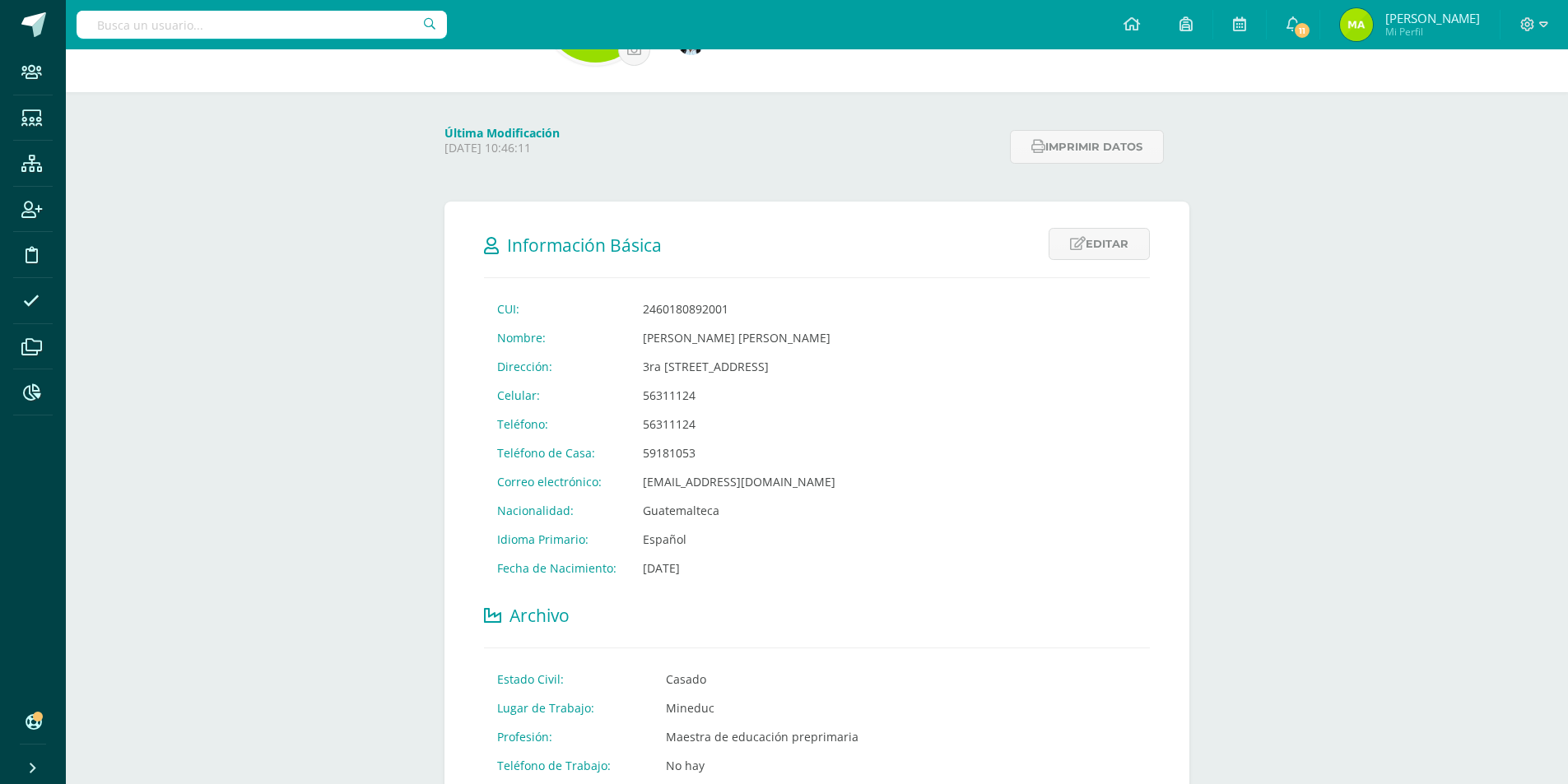
click at [234, 32] on input "text" at bounding box center [261, 25] width 371 height 28
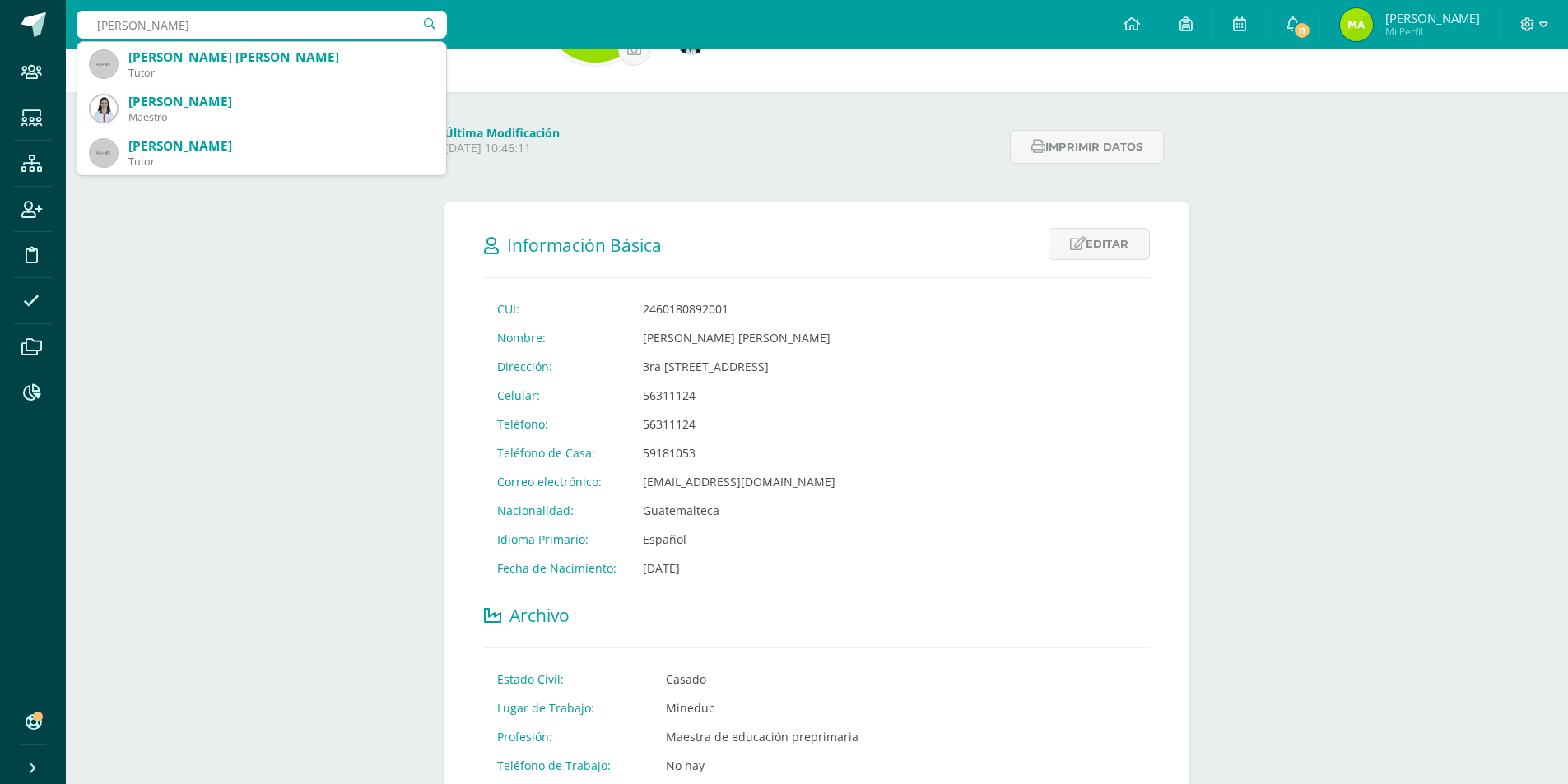
type input "Luz aDRIANA"
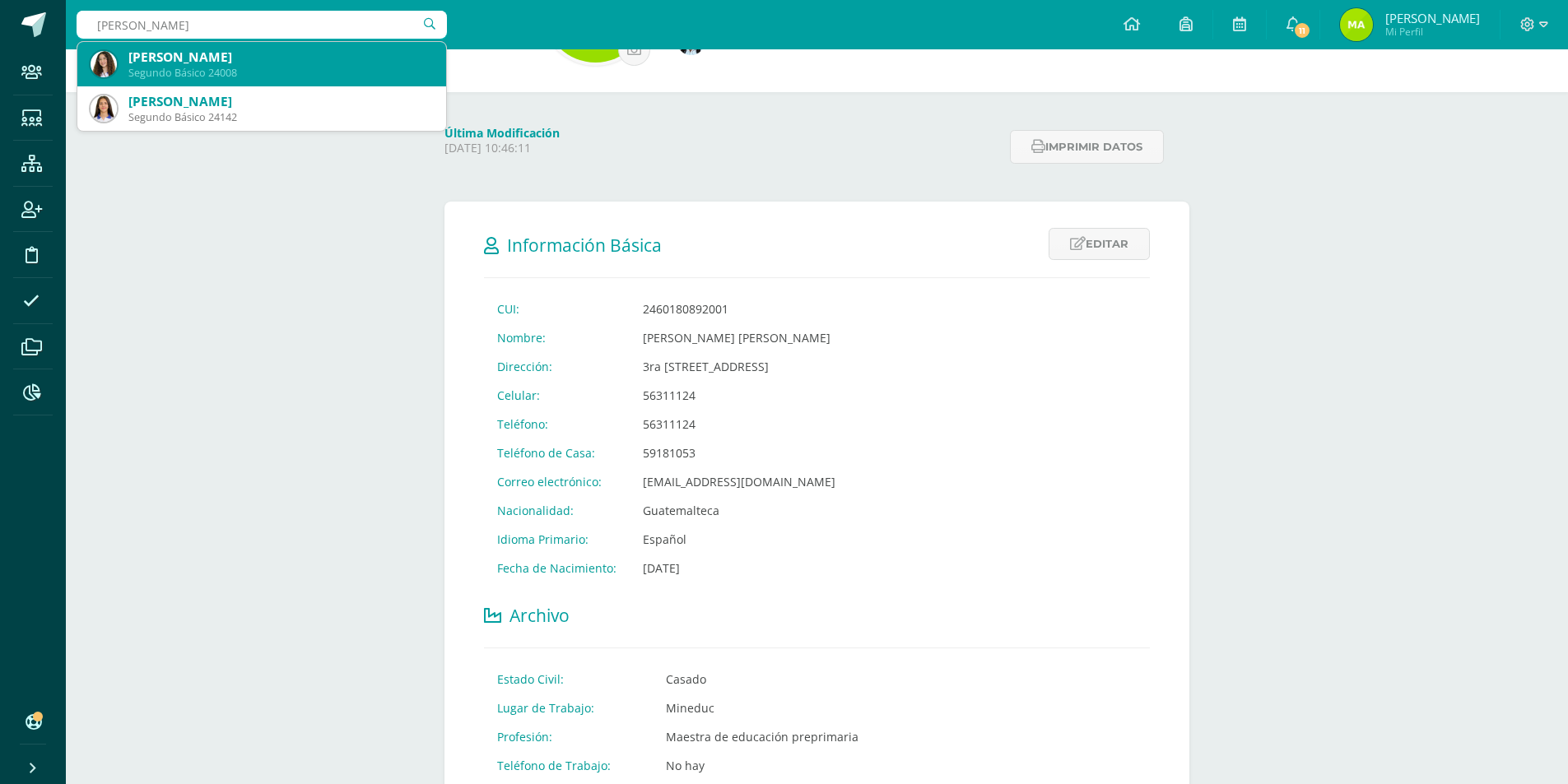
click at [388, 71] on div "Segundo Básico 24008" at bounding box center [281, 73] width 305 height 14
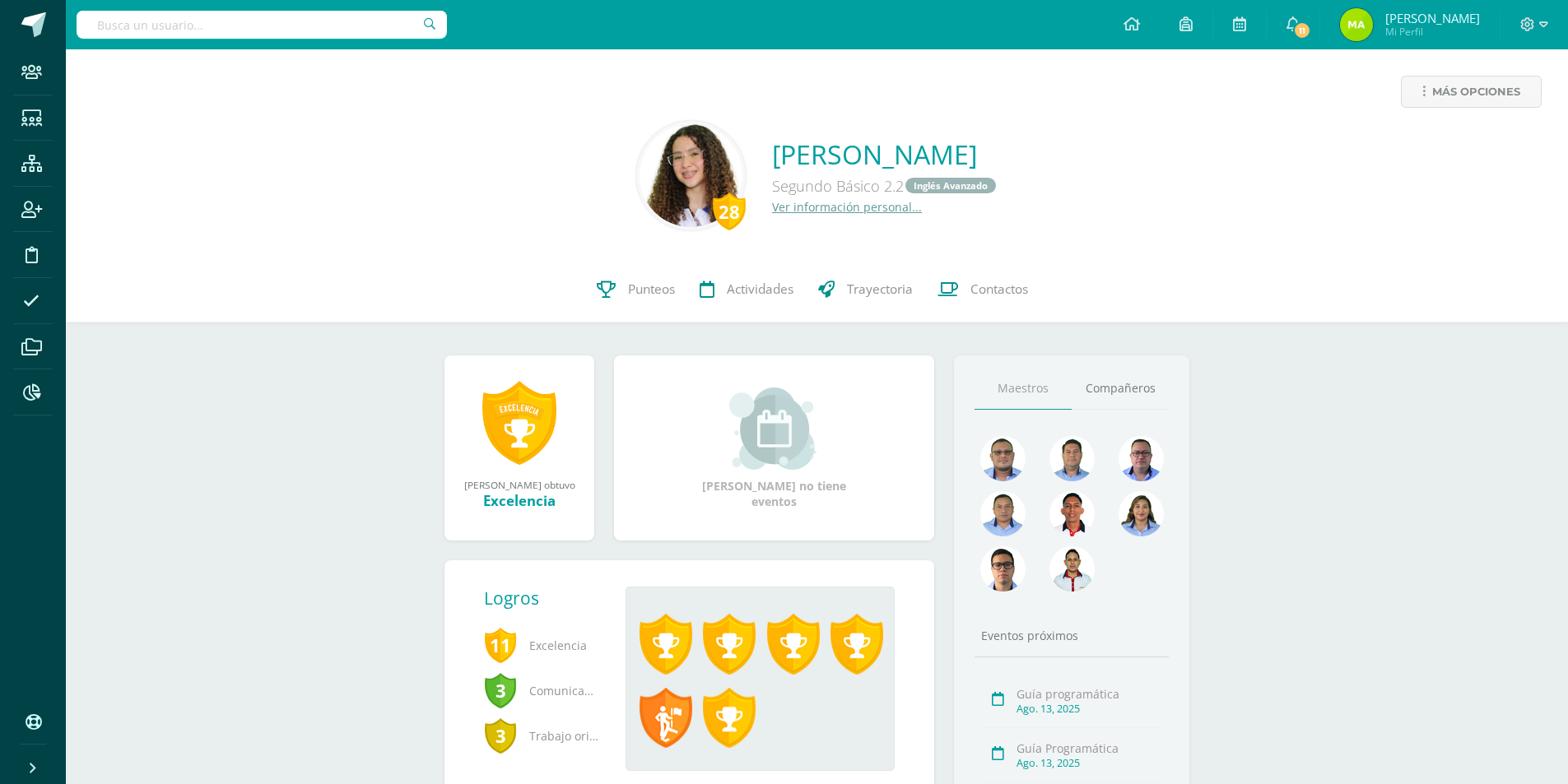
click at [772, 205] on link "Ver información personal..." at bounding box center [846, 206] width 150 height 15
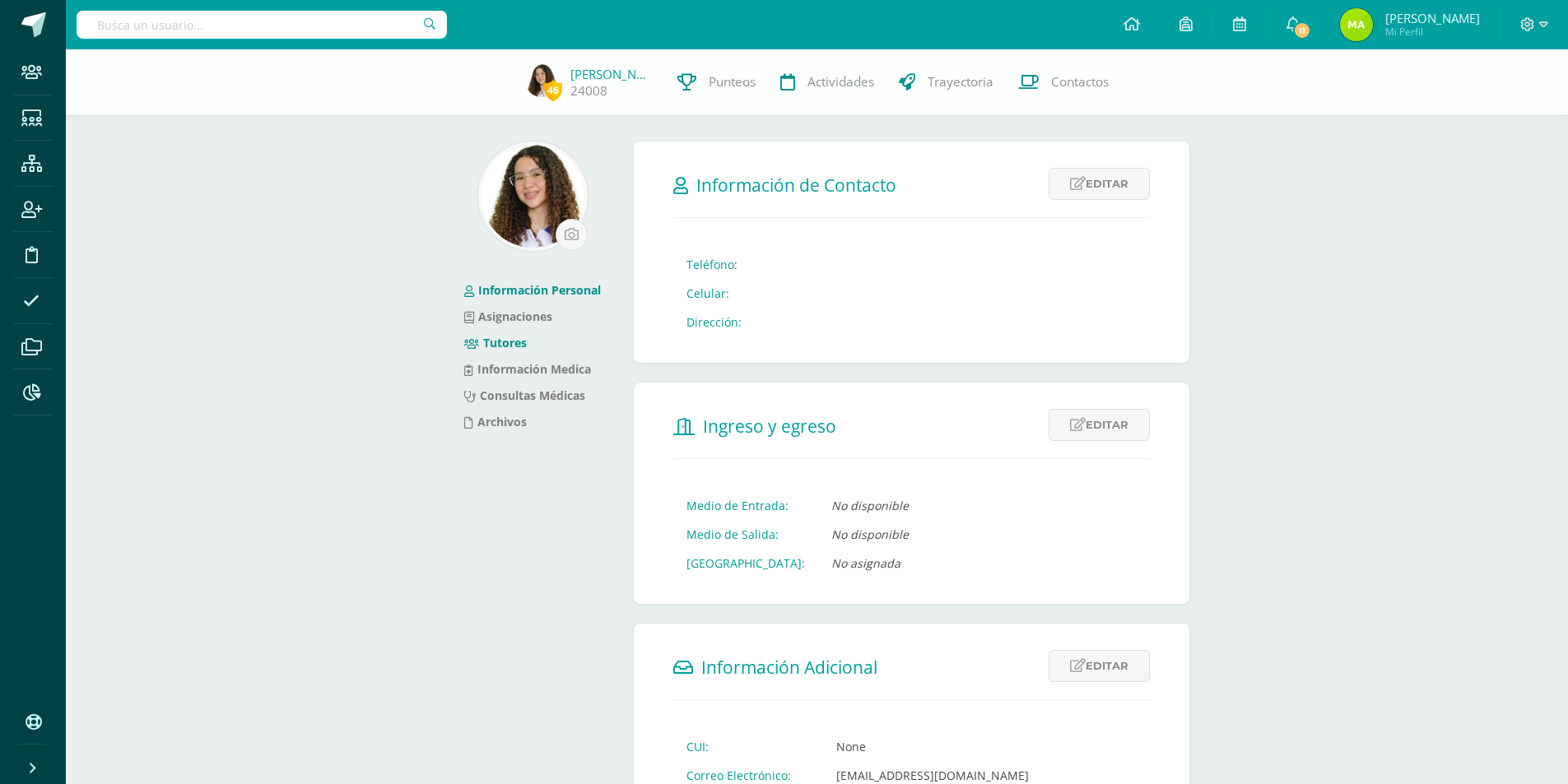
click at [503, 343] on link "Tutores" at bounding box center [496, 343] width 63 height 15
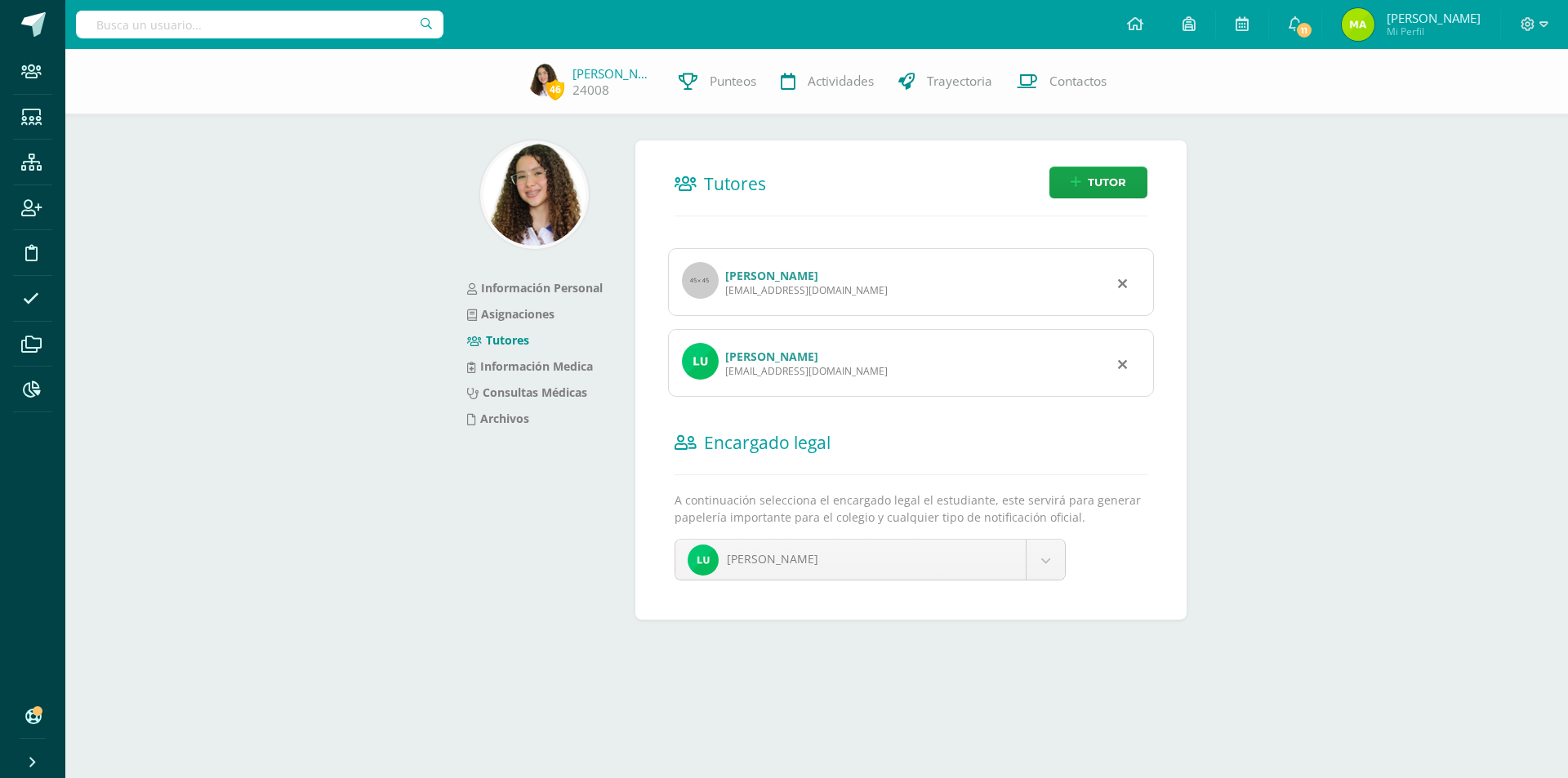
click at [813, 279] on link "[PERSON_NAME]" at bounding box center [771, 275] width 93 height 15
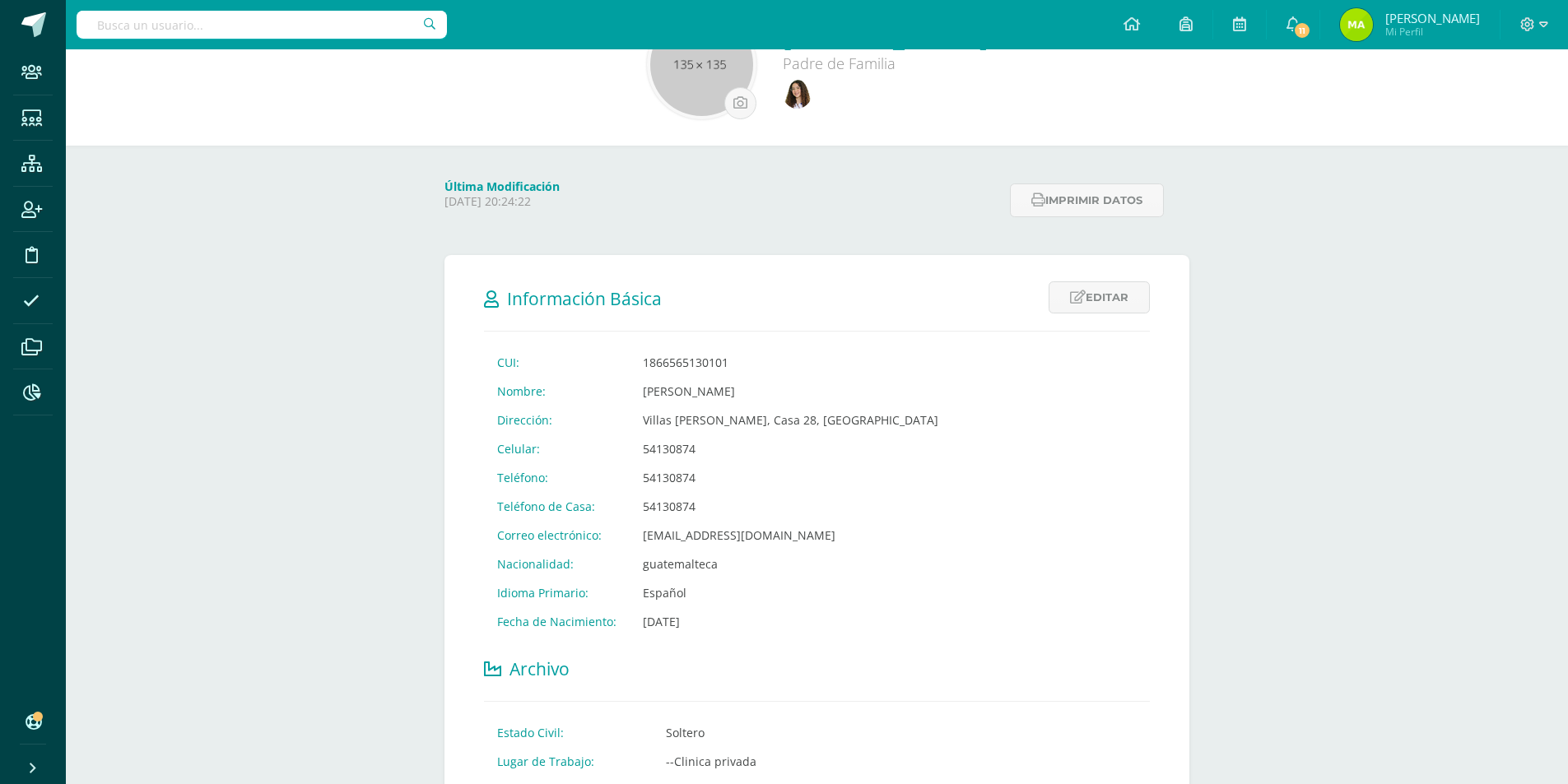
scroll to position [82, 0]
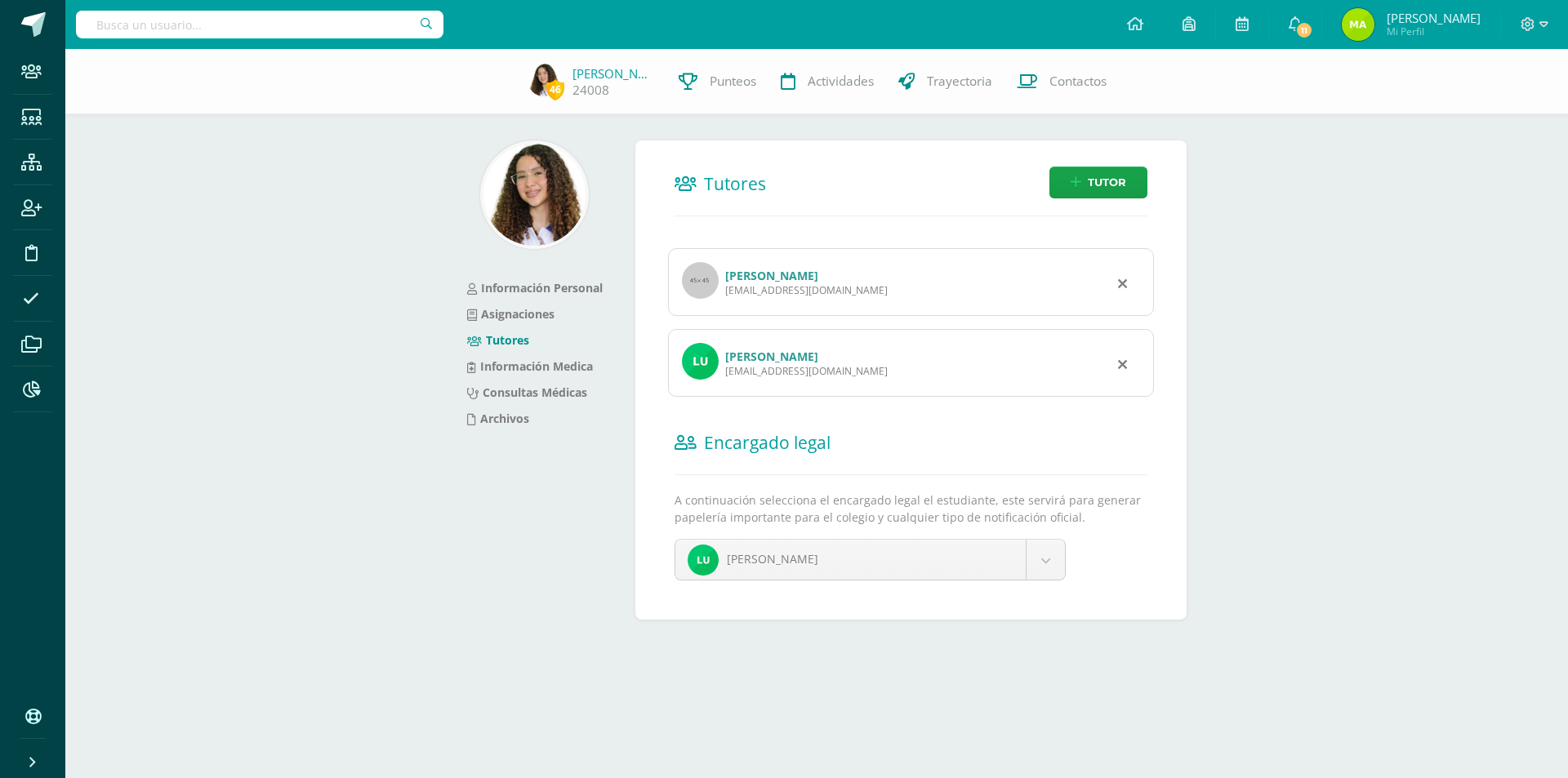
click at [765, 357] on link "[PERSON_NAME]" at bounding box center [771, 356] width 93 height 15
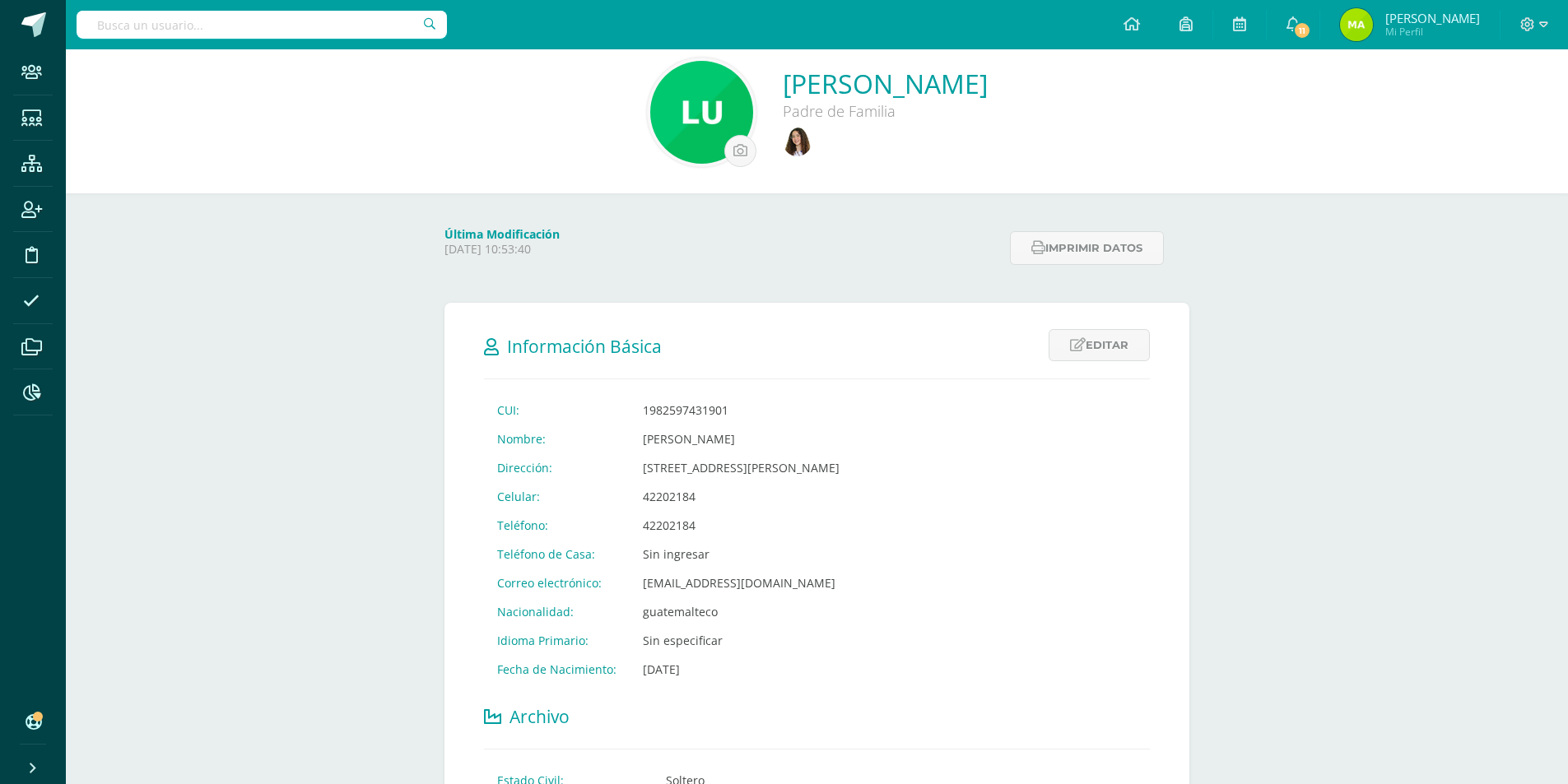
scroll to position [82, 0]
